Goal: Task Accomplishment & Management: Use online tool/utility

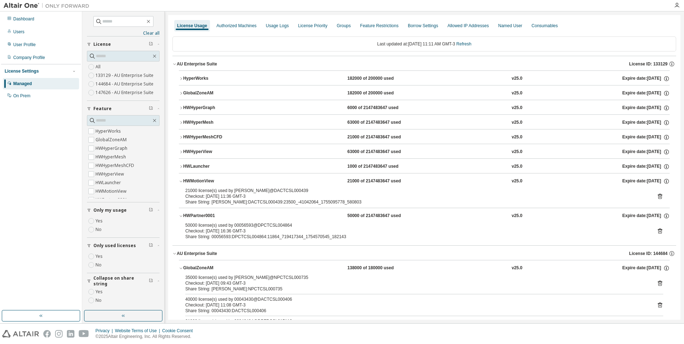
scroll to position [679, 0]
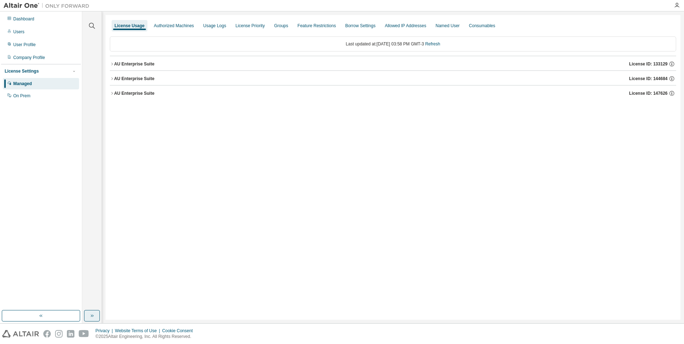
click at [88, 315] on button "button" at bounding box center [92, 315] width 16 height 11
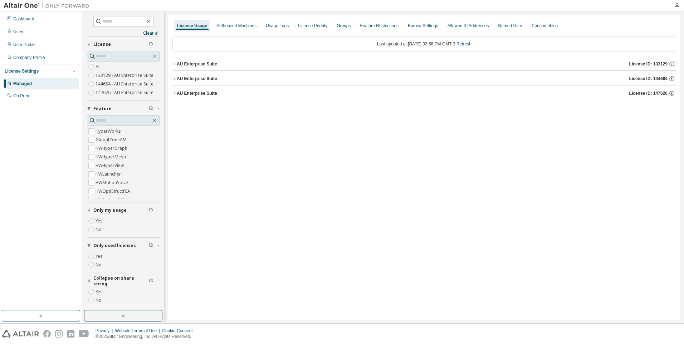
click at [192, 79] on div "AU Enterprise Suite" at bounding box center [197, 79] width 40 height 6
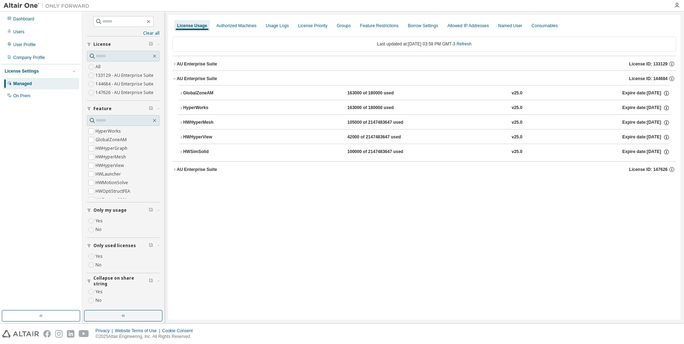
click at [197, 149] on div "HWSimSolid" at bounding box center [215, 152] width 64 height 6
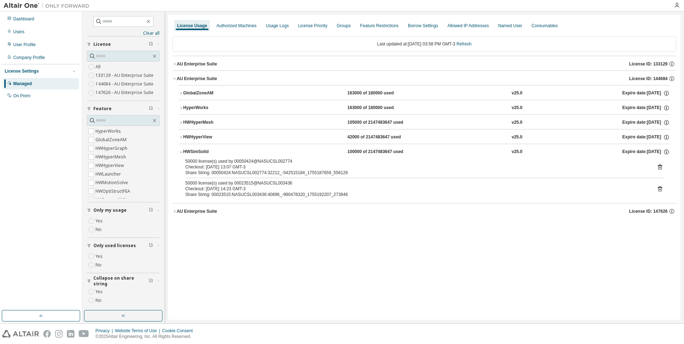
click at [660, 167] on icon at bounding box center [660, 167] width 6 height 6
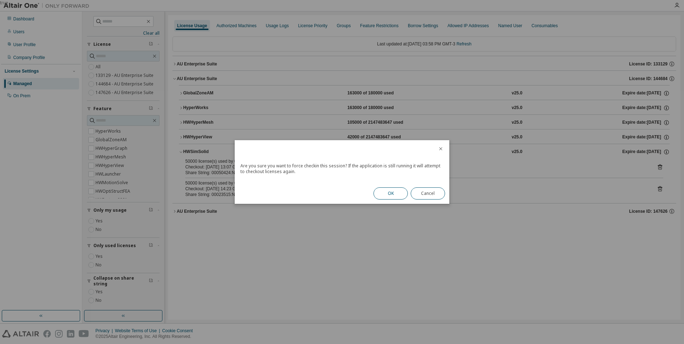
click at [396, 193] on button "OK" at bounding box center [390, 193] width 34 height 12
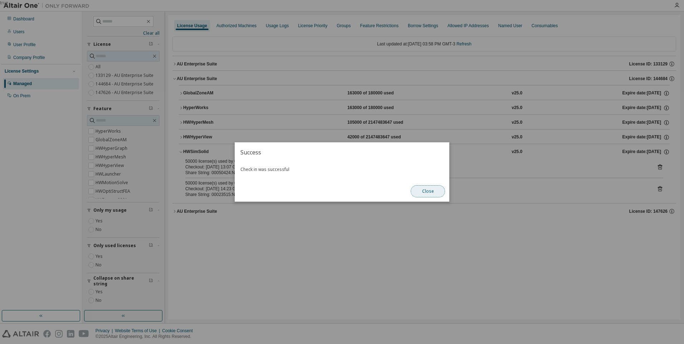
click at [420, 196] on button "Close" at bounding box center [428, 191] width 34 height 12
